Goal: Task Accomplishment & Management: Manage account settings

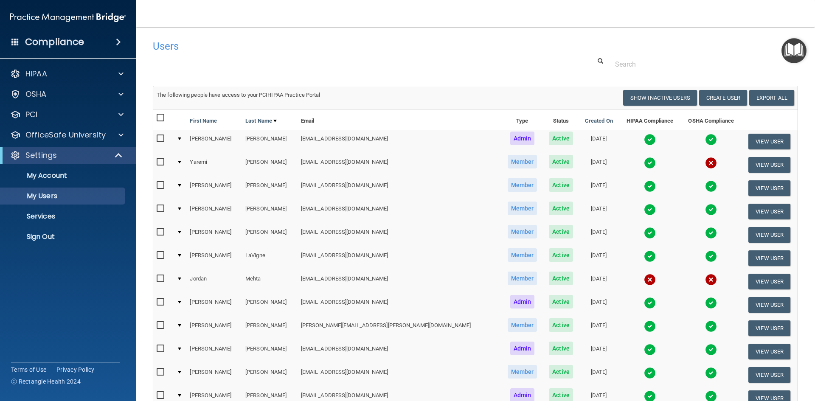
select select "20"
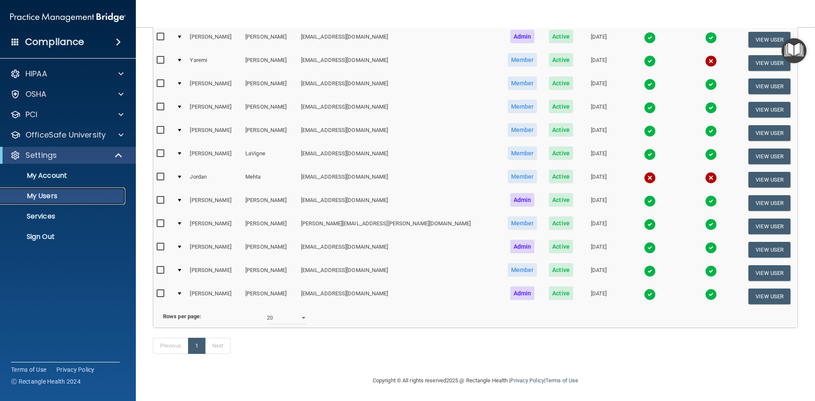
click at [36, 192] on p "My Users" at bounding box center [64, 196] width 116 height 8
click at [751, 265] on button "View User" at bounding box center [769, 273] width 42 height 16
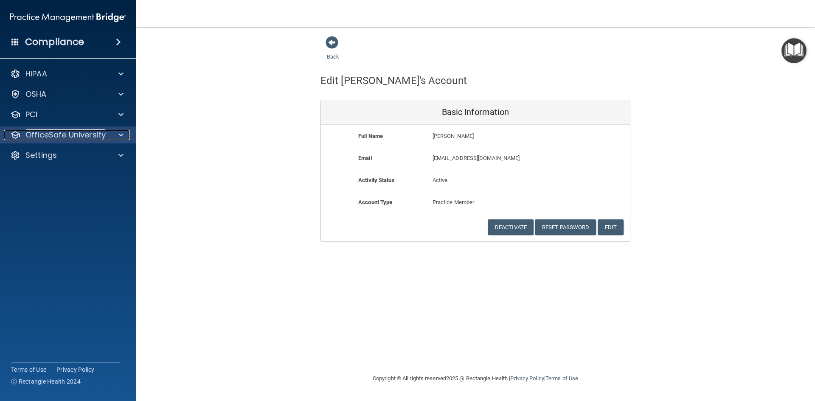
click at [60, 135] on p "OfficeSafe University" at bounding box center [65, 135] width 80 height 10
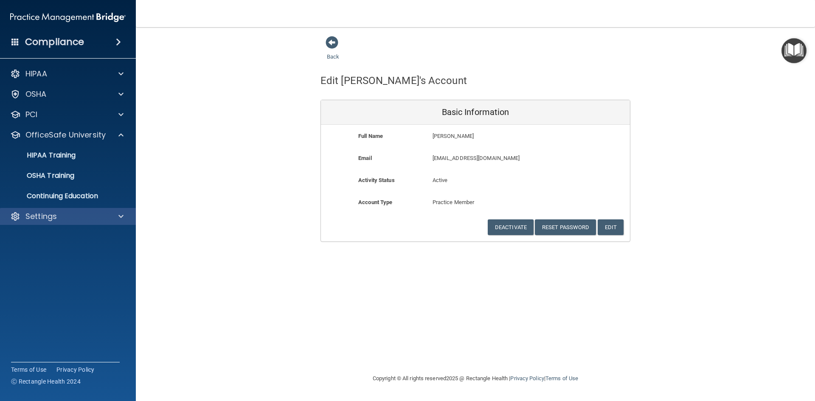
click at [57, 222] on div "Settings" at bounding box center [68, 216] width 136 height 17
click at [59, 216] on div "Settings" at bounding box center [56, 216] width 105 height 10
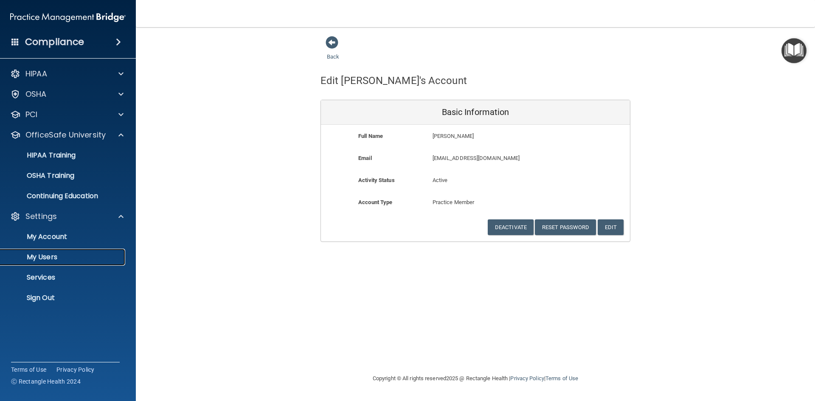
click at [58, 256] on p "My Users" at bounding box center [64, 257] width 116 height 8
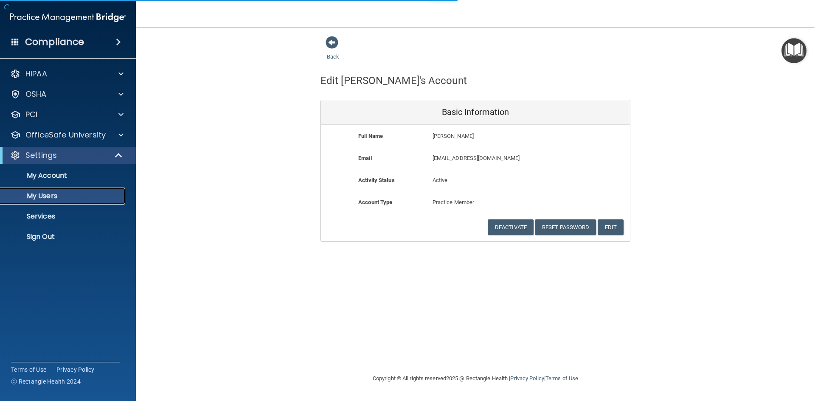
select select "20"
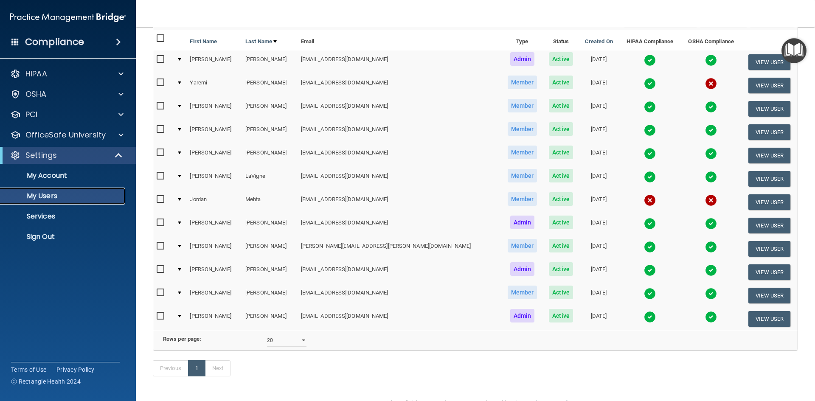
scroll to position [85, 0]
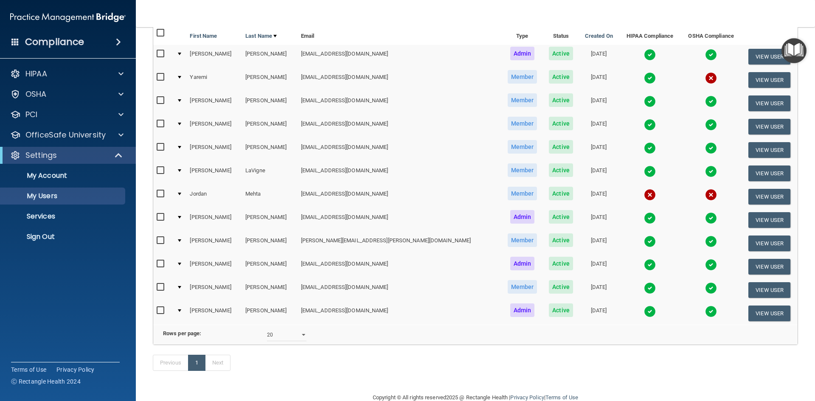
click at [644, 288] on img at bounding box center [650, 288] width 12 height 12
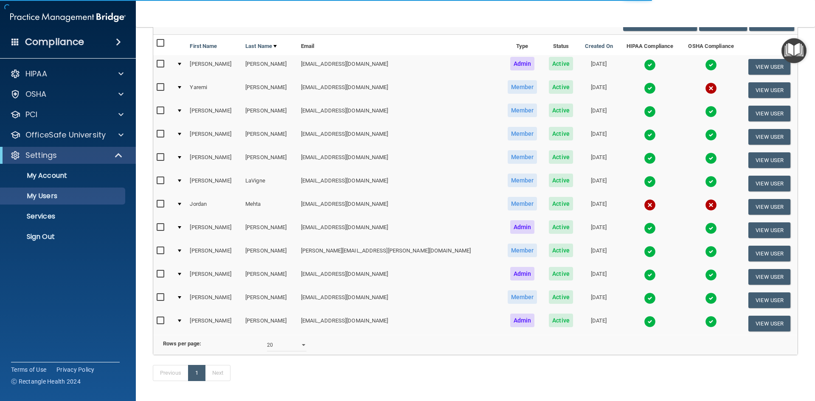
click at [644, 300] on img at bounding box center [650, 298] width 12 height 12
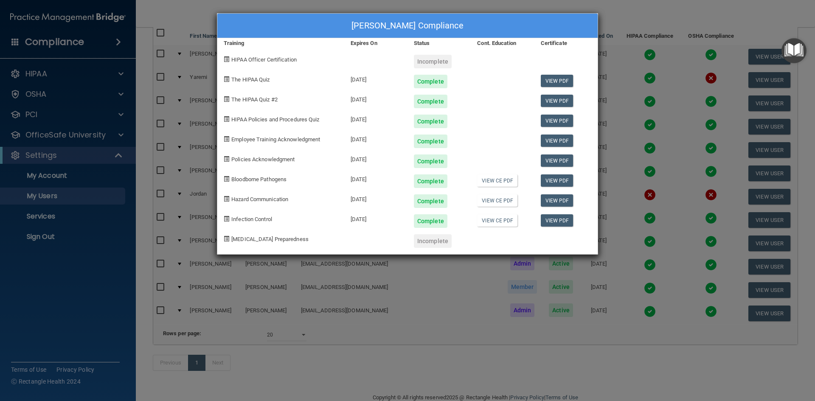
click at [113, 28] on div "[PERSON_NAME] Compliance Training Expires On Status Cont. Education Certificate…" at bounding box center [407, 200] width 815 height 401
click at [636, 36] on div "[PERSON_NAME] Compliance Training Expires On Status Cont. Education Certificate…" at bounding box center [407, 200] width 815 height 401
